Goal: Information Seeking & Learning: Check status

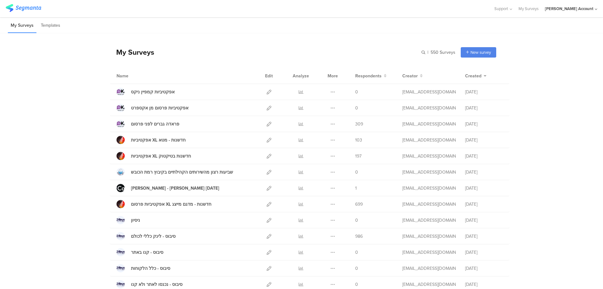
scroll to position [293, 0]
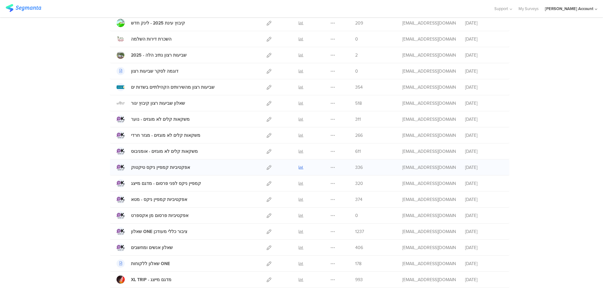
click at [300, 168] on icon at bounding box center [301, 167] width 5 height 5
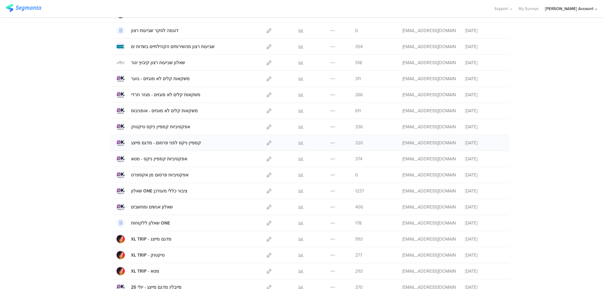
scroll to position [335, 0]
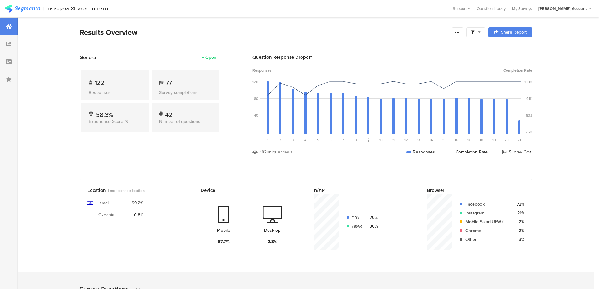
click at [480, 31] on icon at bounding box center [479, 32] width 3 height 4
click at [512, 48] on div at bounding box center [507, 49] width 9 height 5
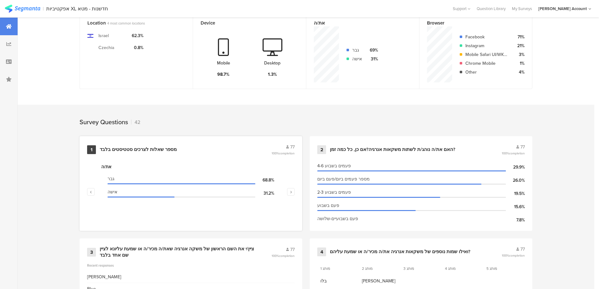
scroll to position [167, 0]
click at [161, 147] on div "מספר שאלות לצרכים סטטיסטים בלבד" at bounding box center [138, 149] width 77 height 6
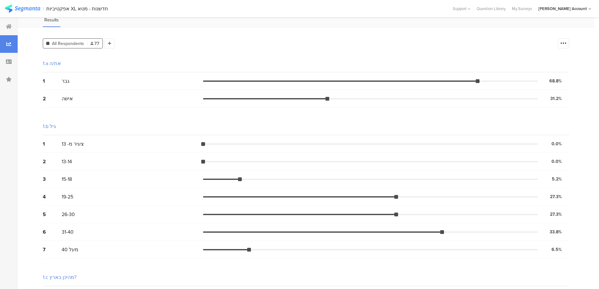
scroll to position [42, 0]
